Goal: Information Seeking & Learning: Learn about a topic

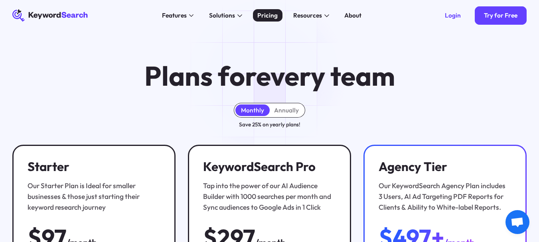
click at [269, 16] on div "Pricing" at bounding box center [267, 15] width 20 height 9
click at [525, 106] on div "Monthly Annually Save 25% on yearly plans!" at bounding box center [269, 116] width 514 height 26
